Goal: Information Seeking & Learning: Learn about a topic

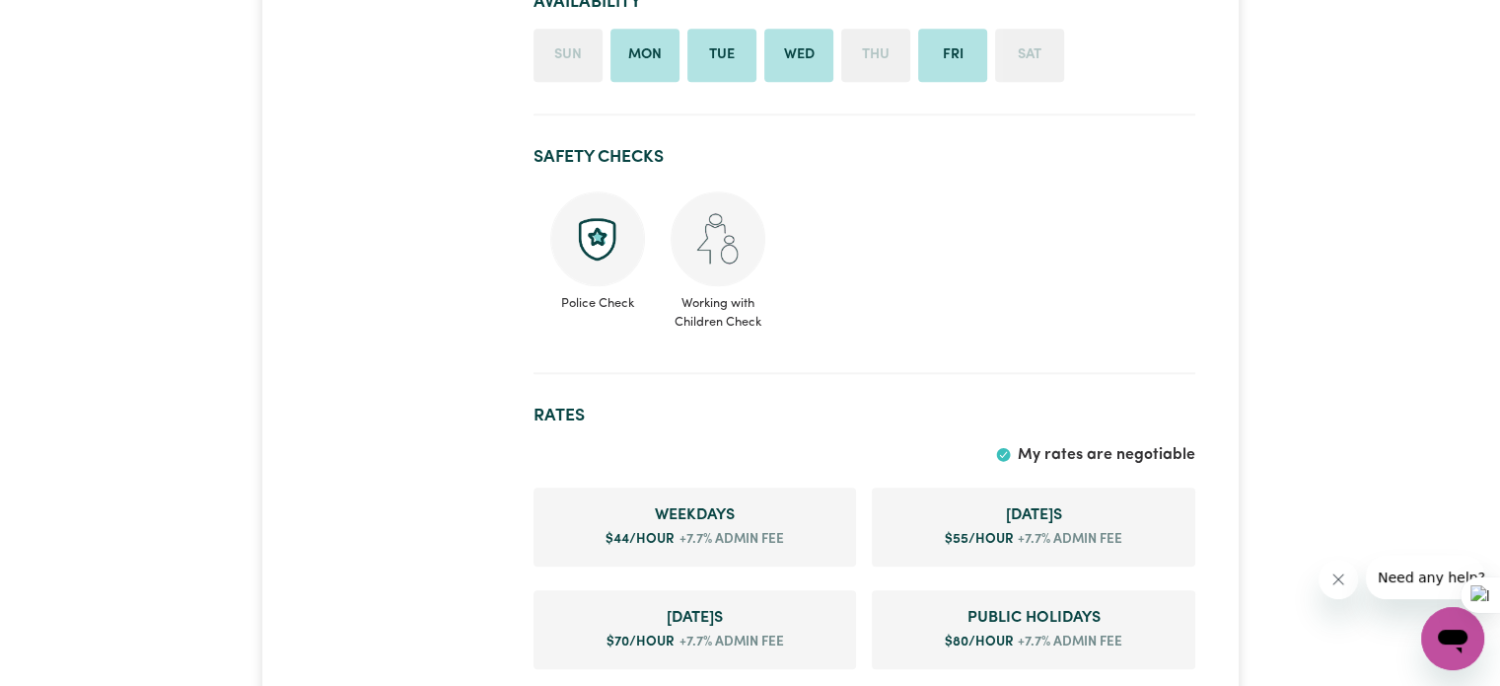
scroll to position [1874, 0]
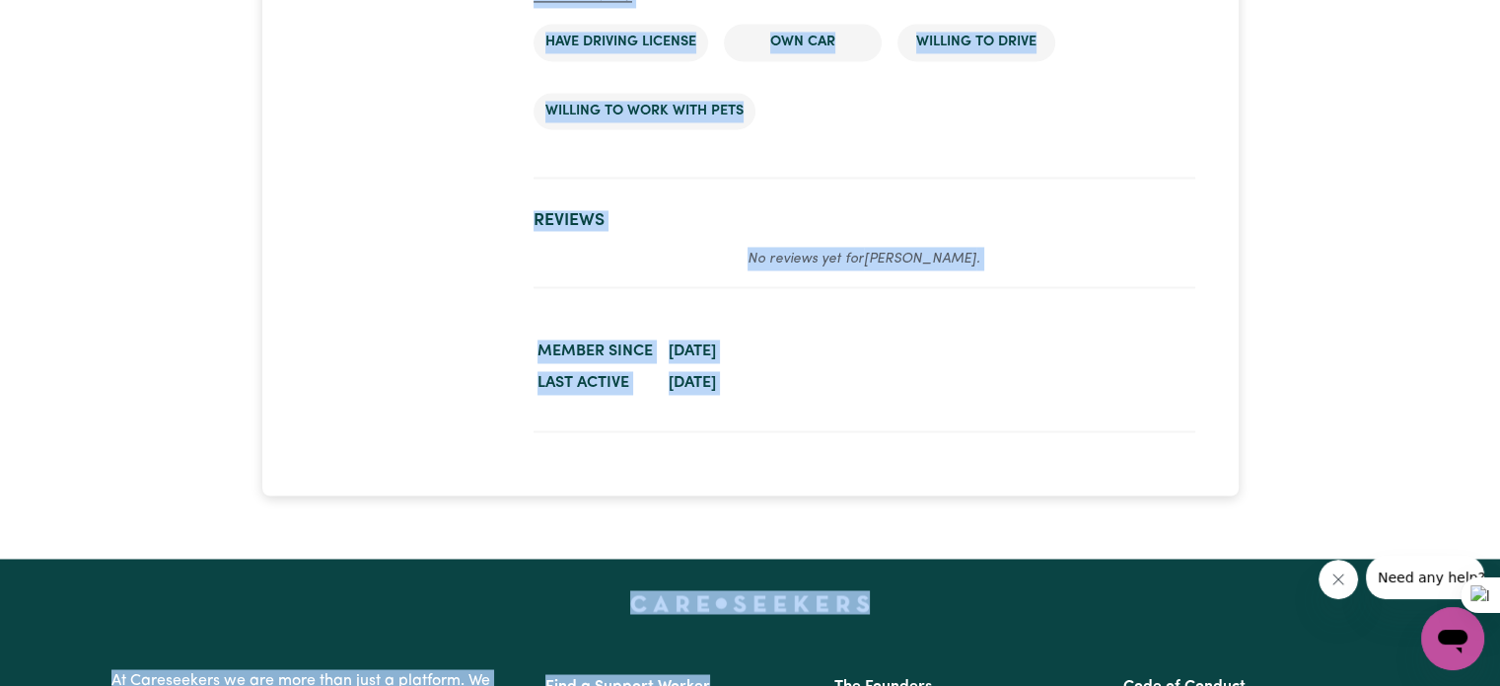
scroll to position [3219, 0]
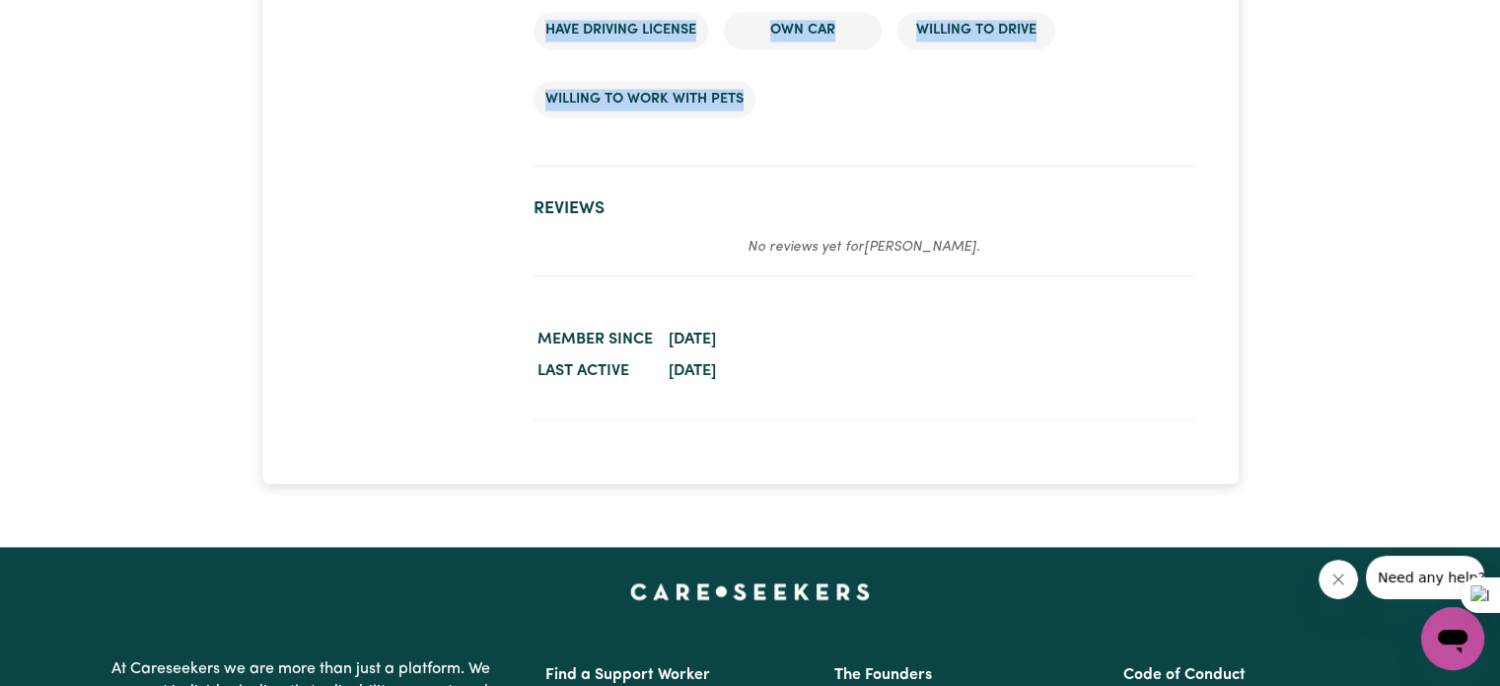
drag, startPoint x: 535, startPoint y: 187, endPoint x: 1010, endPoint y: 126, distance: 479.3
copy div "Lavina MOUNT DRUITT VILLAGE , New South Wales 325.75 hours completed Contact In…"
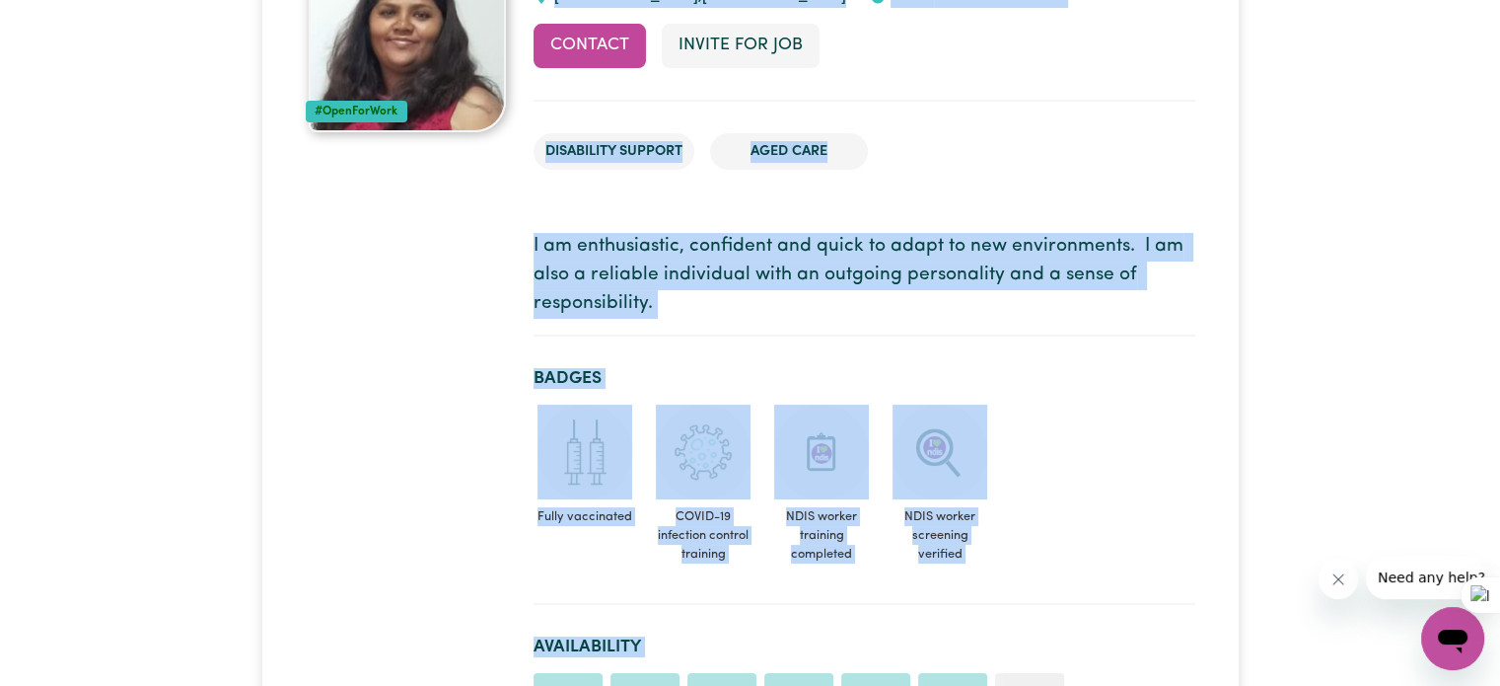
scroll to position [0, 0]
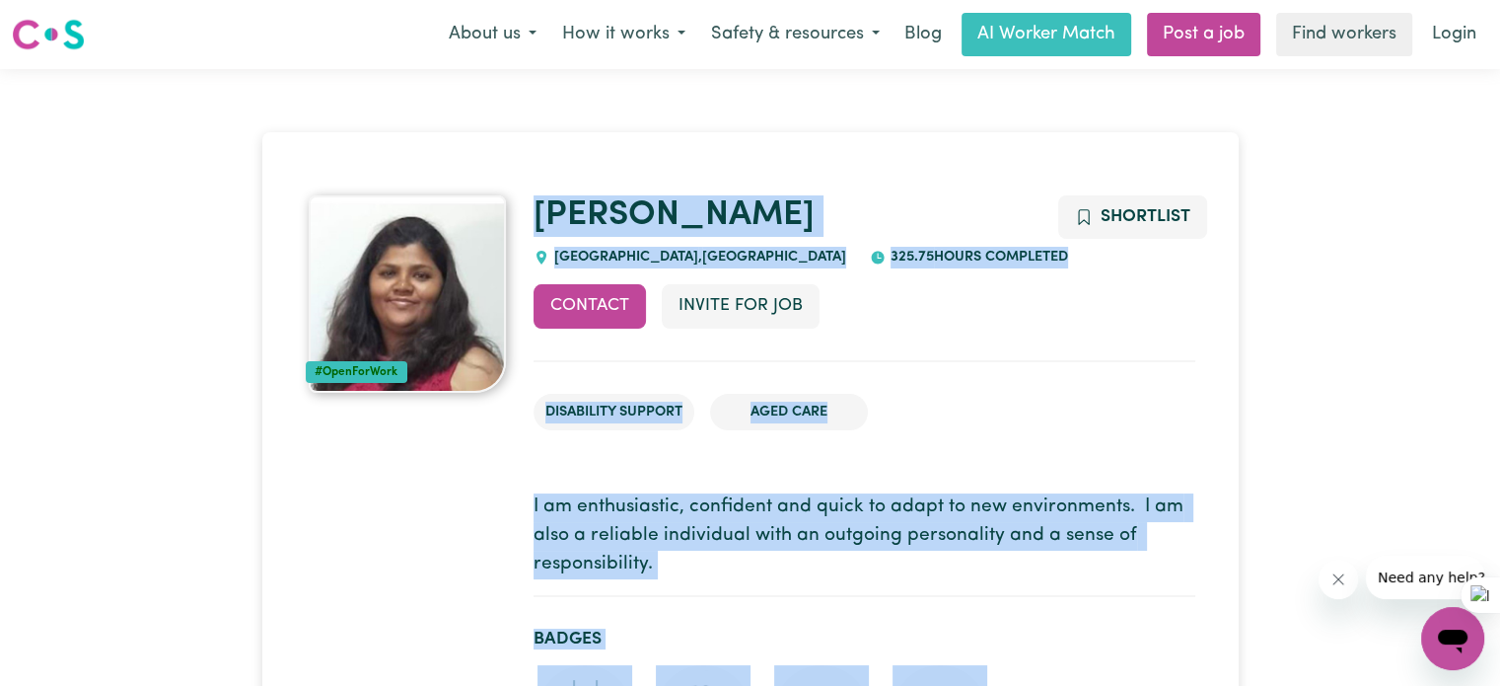
click at [1060, 508] on p "I am enthusiastic, confident and quick to adapt to new environments. I am also …" at bounding box center [865, 535] width 662 height 85
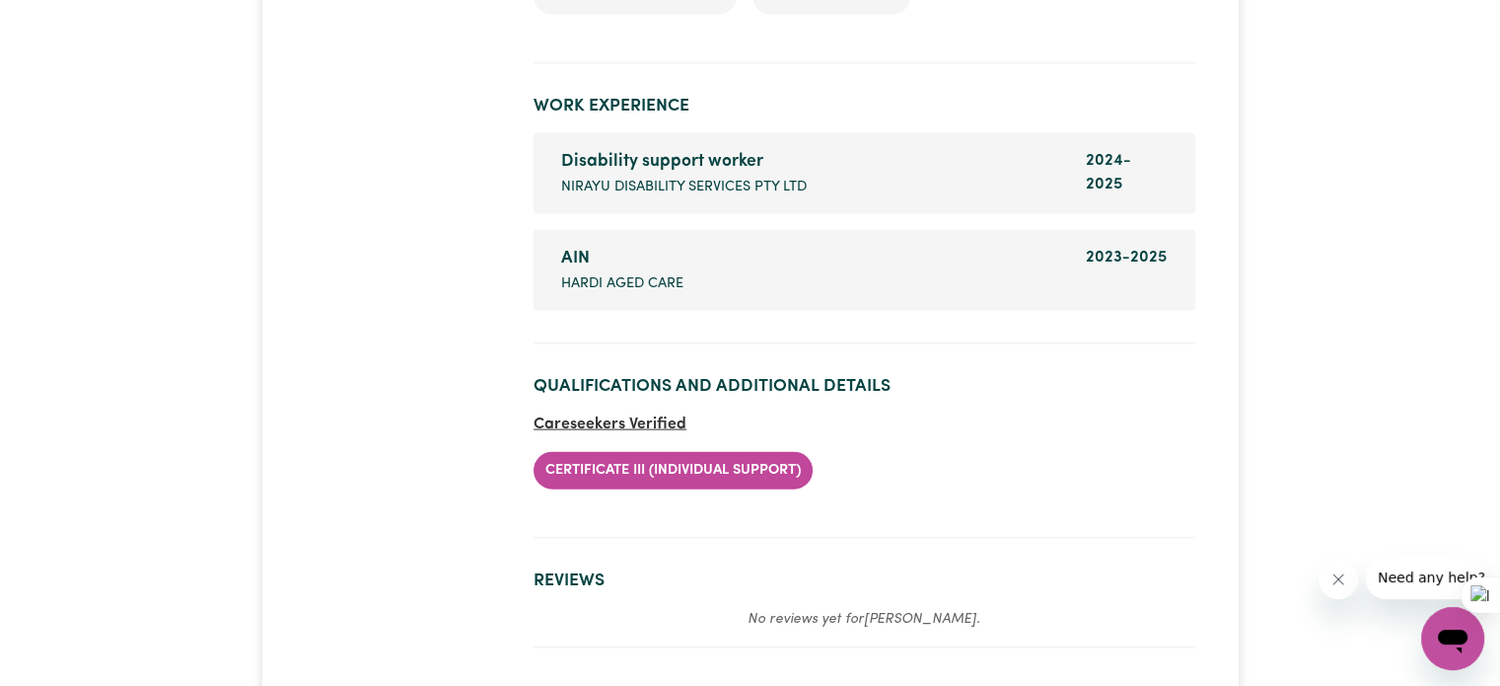
scroll to position [4332, 0]
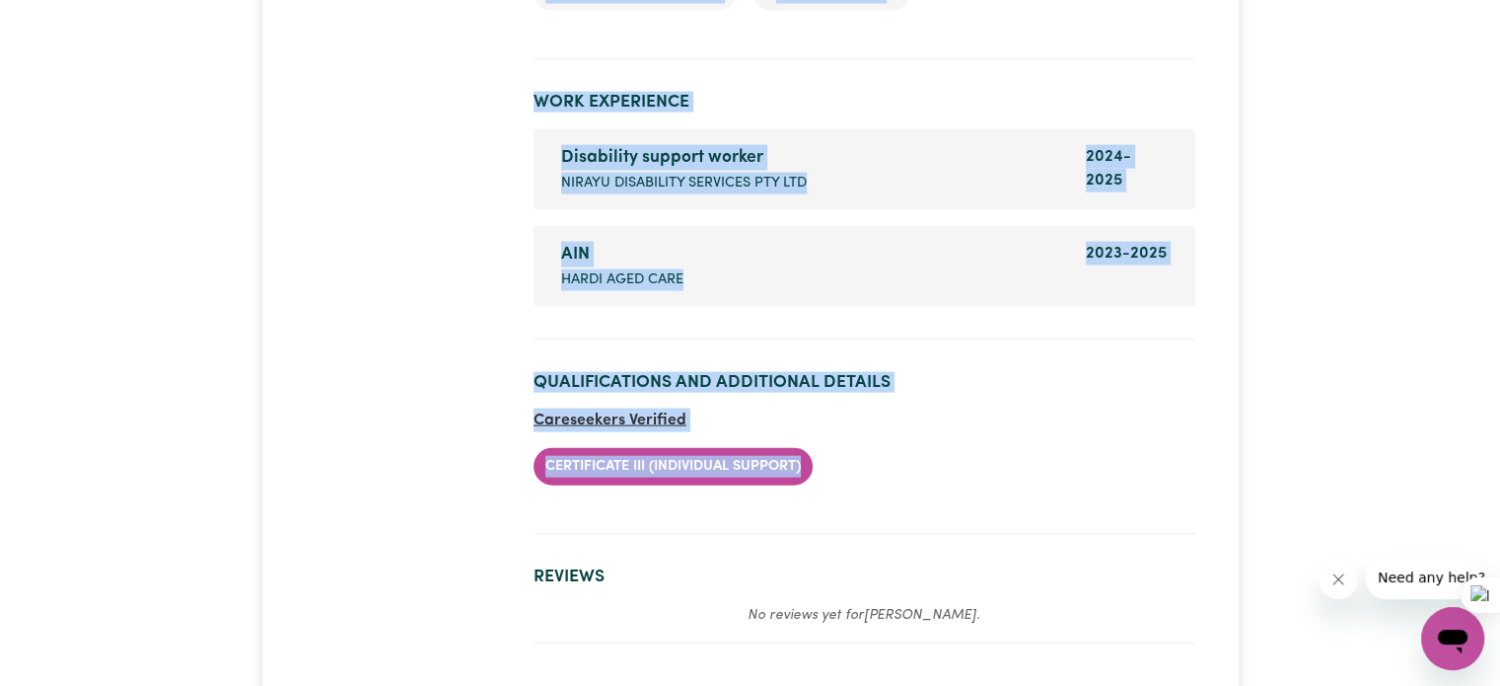
drag, startPoint x: 530, startPoint y: 193, endPoint x: 875, endPoint y: 466, distance: 439.6
copy div "Mahak BLACKTOWN WESTPOINT , New South Wales 33 hours completed Contact Invite f…"
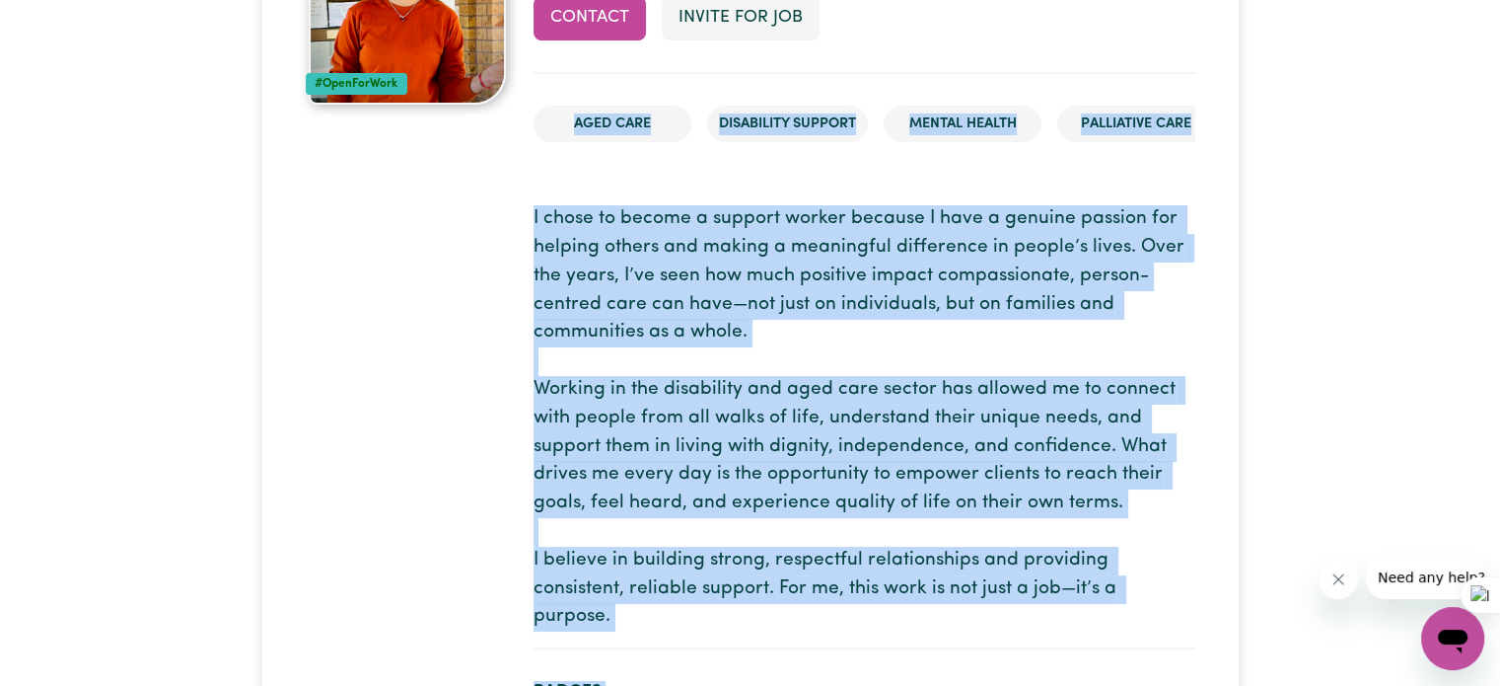
scroll to position [0, 0]
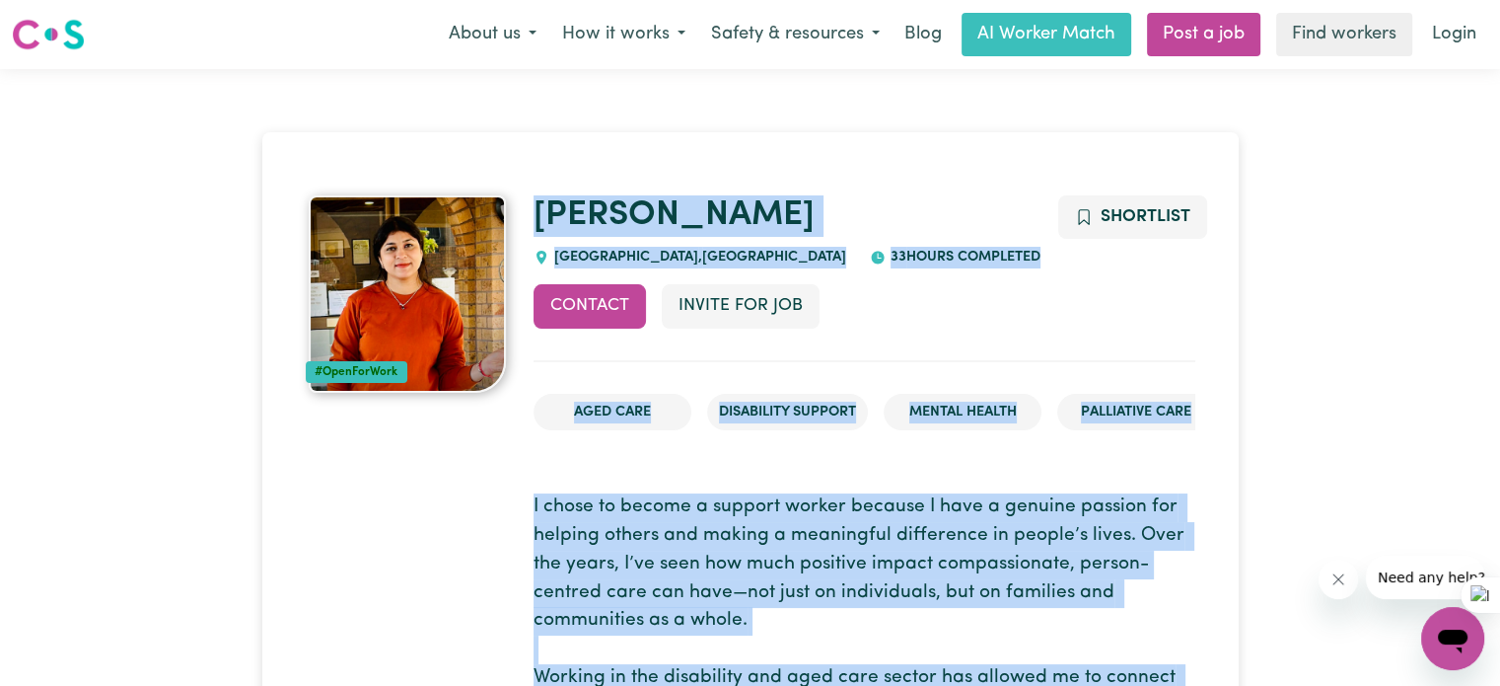
click at [711, 229] on h1 "Mahak" at bounding box center [865, 215] width 662 height 41
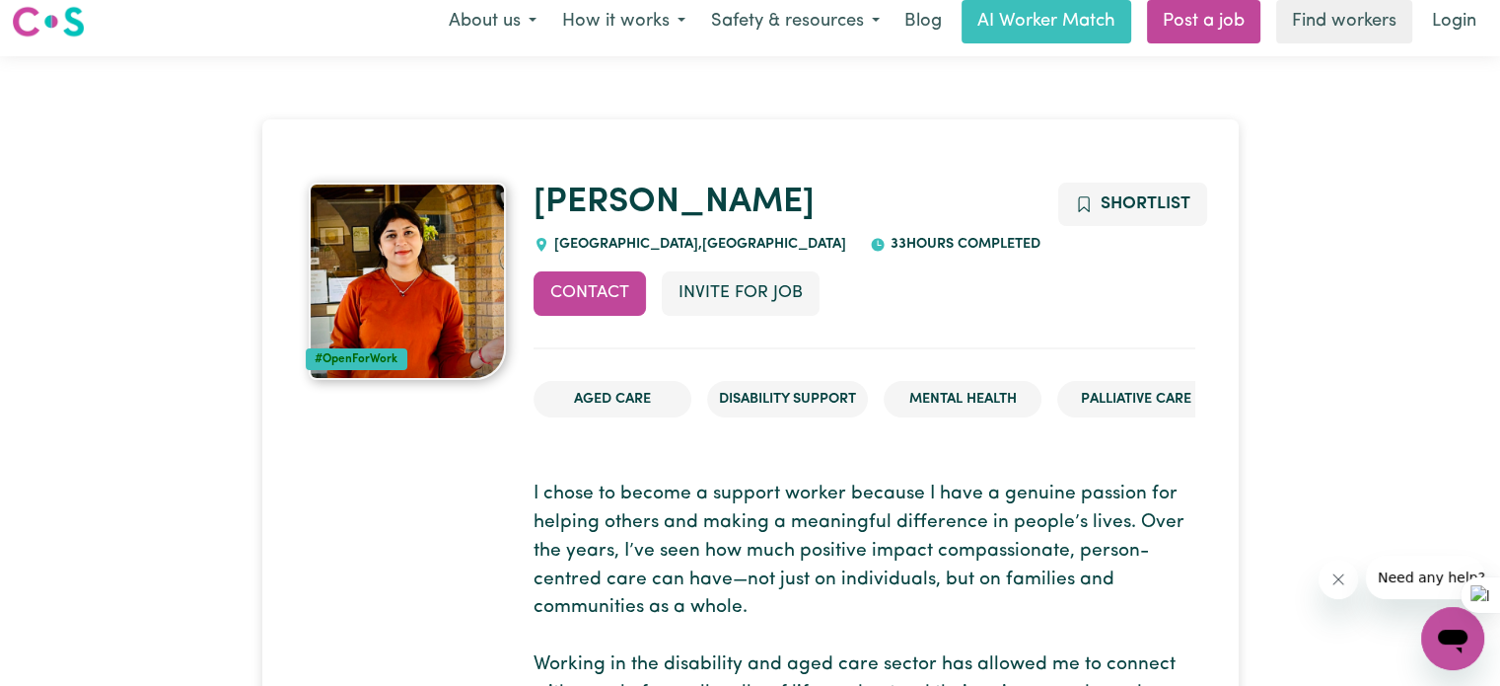
scroll to position [99, 0]
